Goal: Task Accomplishment & Management: Manage account settings

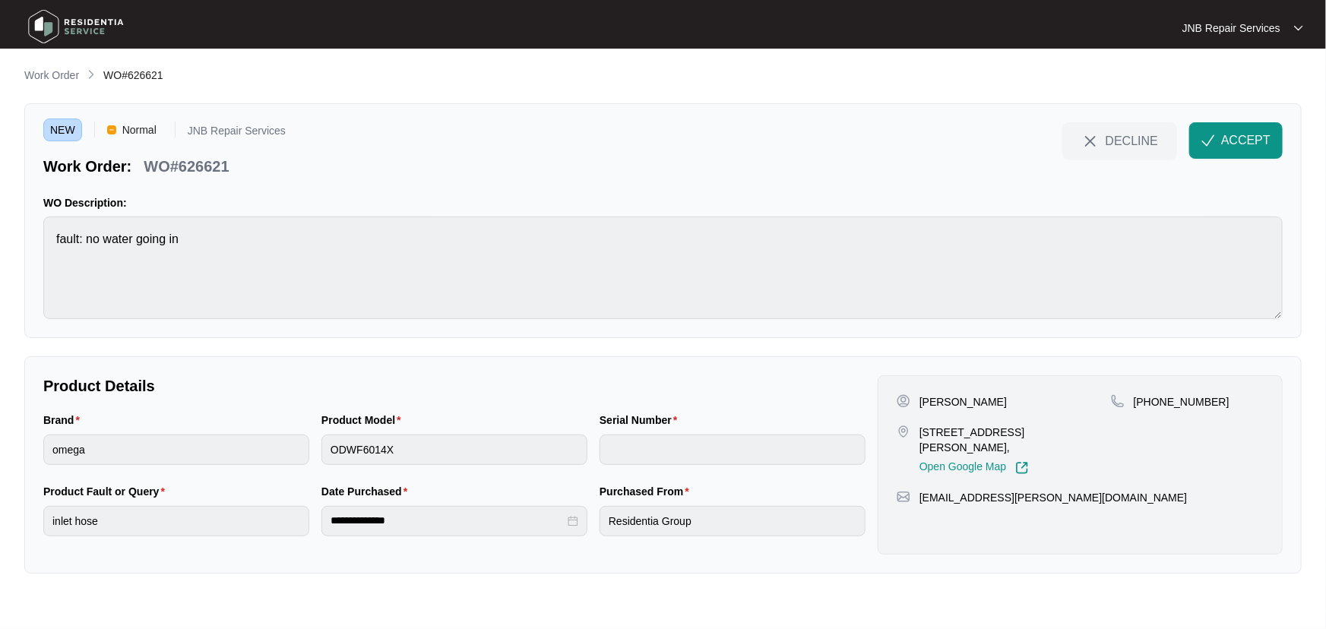
drag, startPoint x: 999, startPoint y: 402, endPoint x: 918, endPoint y: 393, distance: 81.8
click at [918, 395] on div "[PERSON_NAME]" at bounding box center [1004, 402] width 214 height 15
copy p "[PERSON_NAME]"
drag, startPoint x: 1035, startPoint y: 449, endPoint x: 917, endPoint y: 435, distance: 119.5
click at [917, 435] on div "[STREET_ADDRESS][PERSON_NAME], Open Google Map" at bounding box center [1004, 450] width 214 height 50
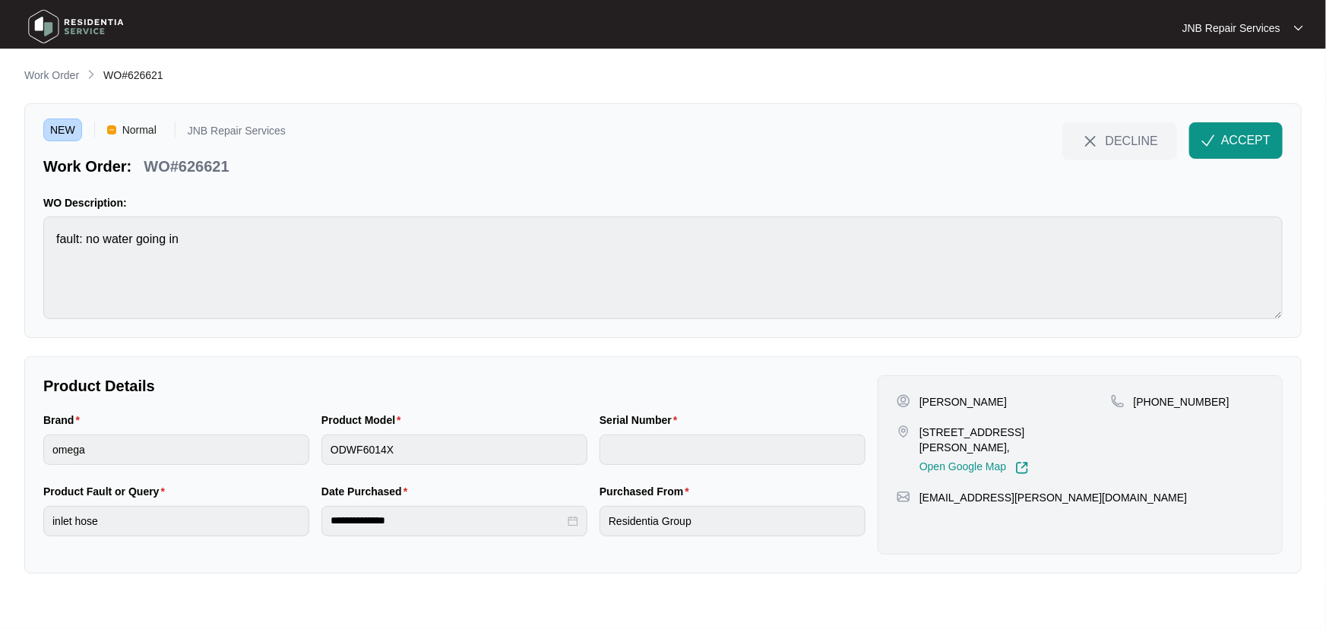
copy p "[STREET_ADDRESS][PERSON_NAME],"
drag, startPoint x: 1182, startPoint y: 401, endPoint x: 1154, endPoint y: 401, distance: 28.1
click at [1154, 401] on div "[PHONE_NUMBER]" at bounding box center [1187, 402] width 153 height 15
copy p "403747834"
click at [822, 349] on div "**********" at bounding box center [663, 320] width 1278 height 507
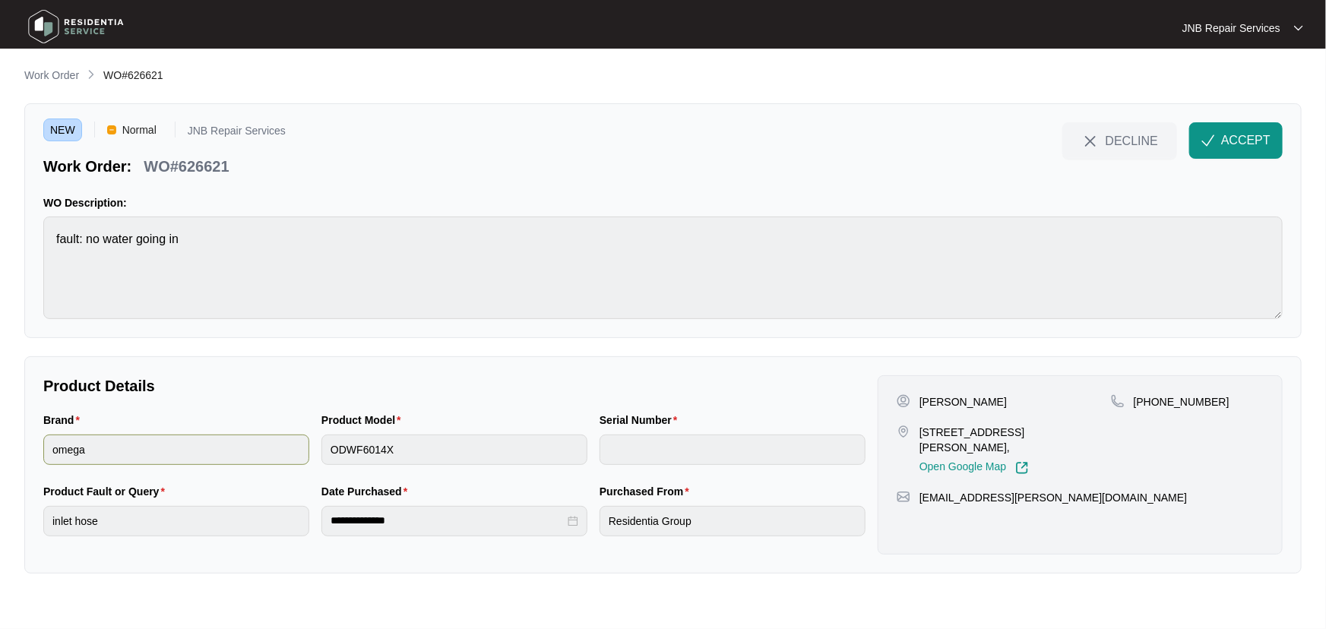
click at [276, 450] on div "Brand omega Product Model ODWF6014X Serial Number" at bounding box center [454, 447] width 835 height 71
click at [502, 170] on div "NEW Normal JNB Repair Services Work Order: WO#626621 DECLINE ACCEPT" at bounding box center [663, 149] width 1240 height 55
click at [1247, 145] on span "ACCEPT" at bounding box center [1246, 141] width 49 height 18
